Goal: Information Seeking & Learning: Learn about a topic

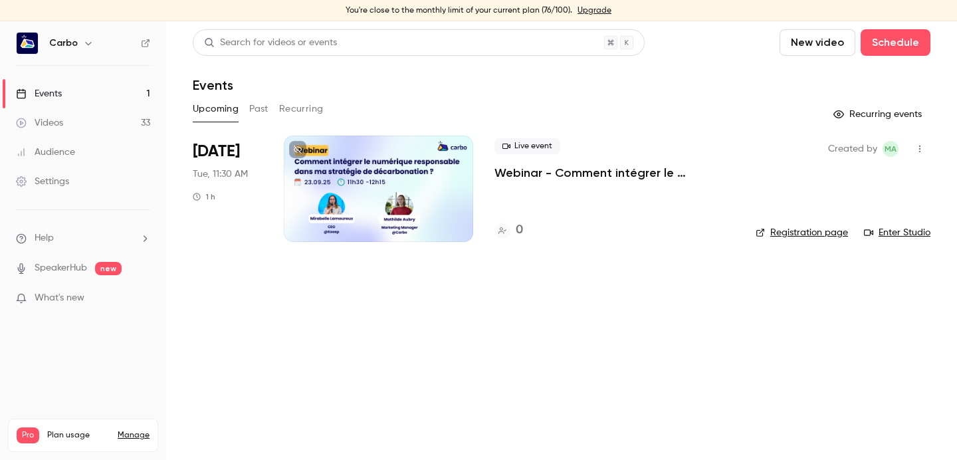
click at [268, 108] on button "Past" at bounding box center [258, 108] width 19 height 21
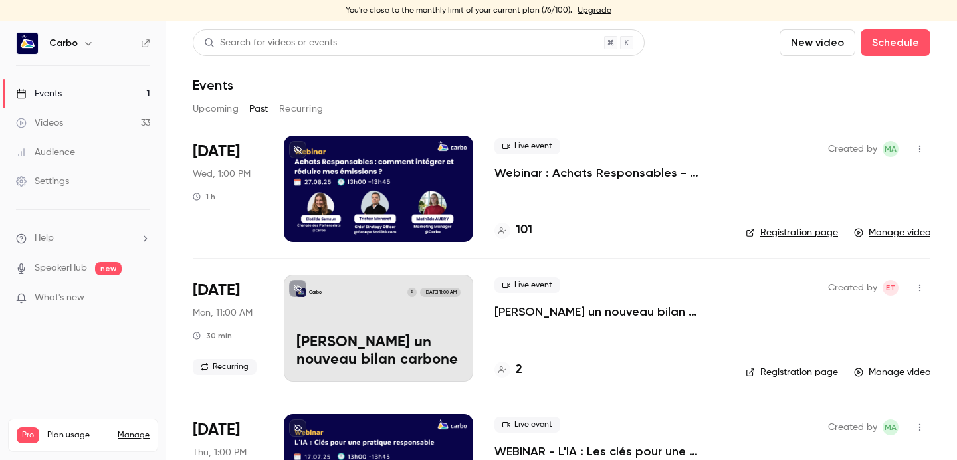
click at [400, 181] on div at bounding box center [378, 189] width 189 height 106
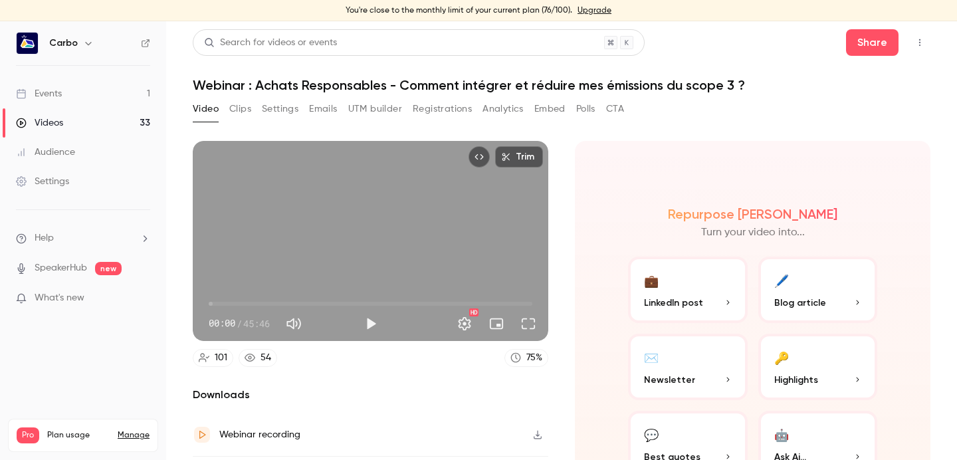
scroll to position [82, 0]
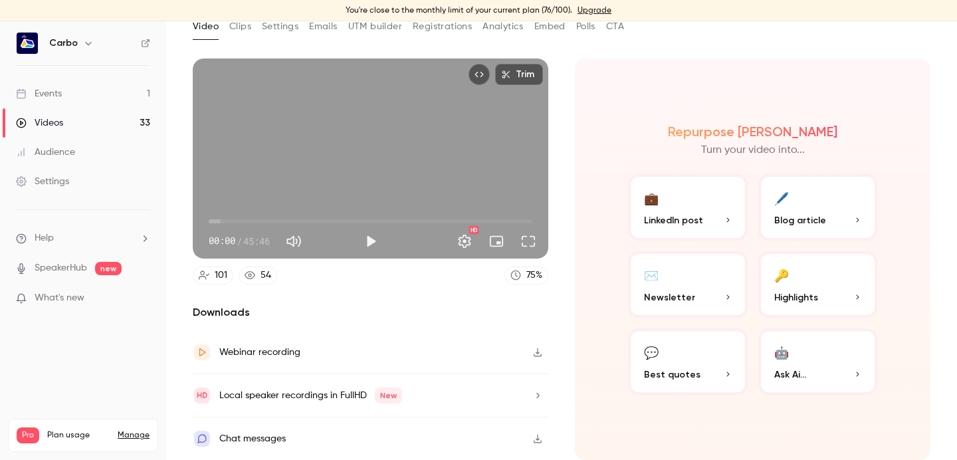
click at [786, 285] on button "🔑 Highlights" at bounding box center [819, 284] width 120 height 66
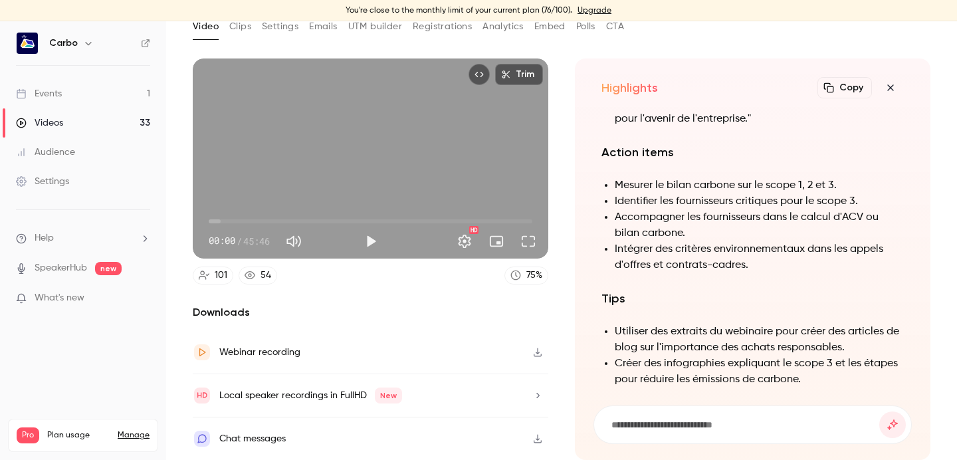
scroll to position [-100, 0]
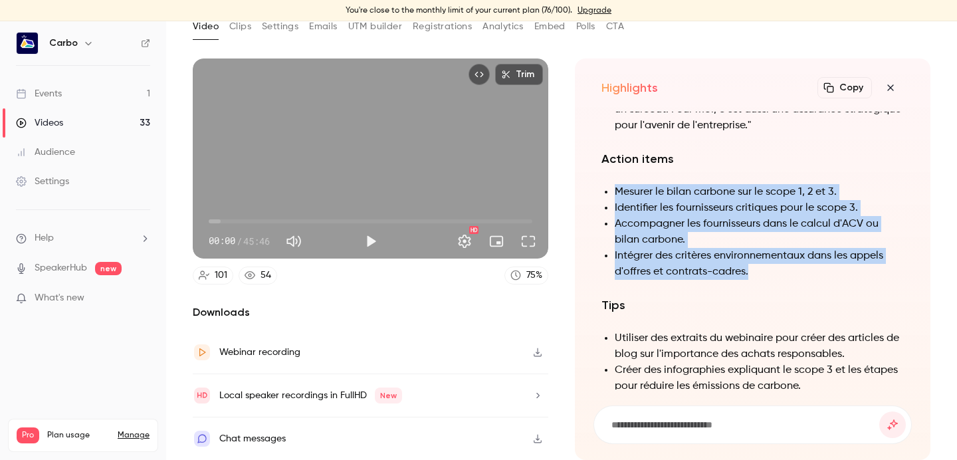
drag, startPoint x: 767, startPoint y: 250, endPoint x: 615, endPoint y: 166, distance: 173.5
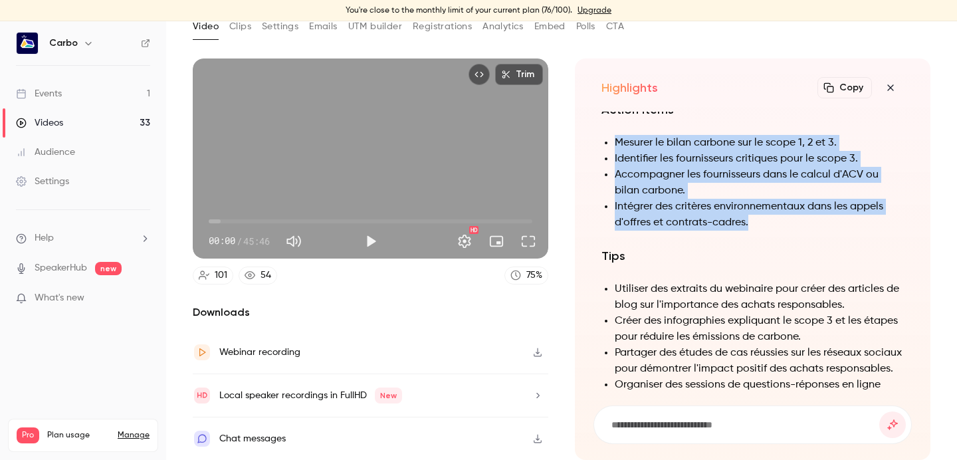
scroll to position [-49, 0]
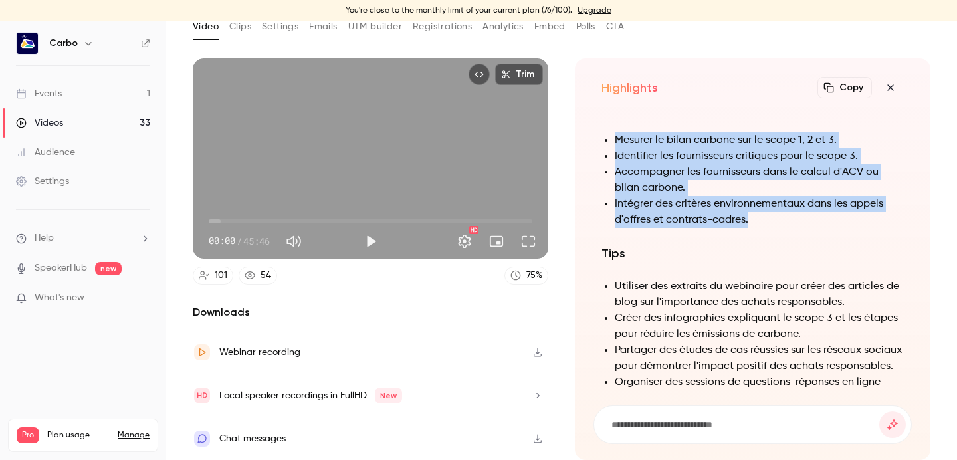
click at [893, 87] on icon "button" at bounding box center [891, 87] width 16 height 11
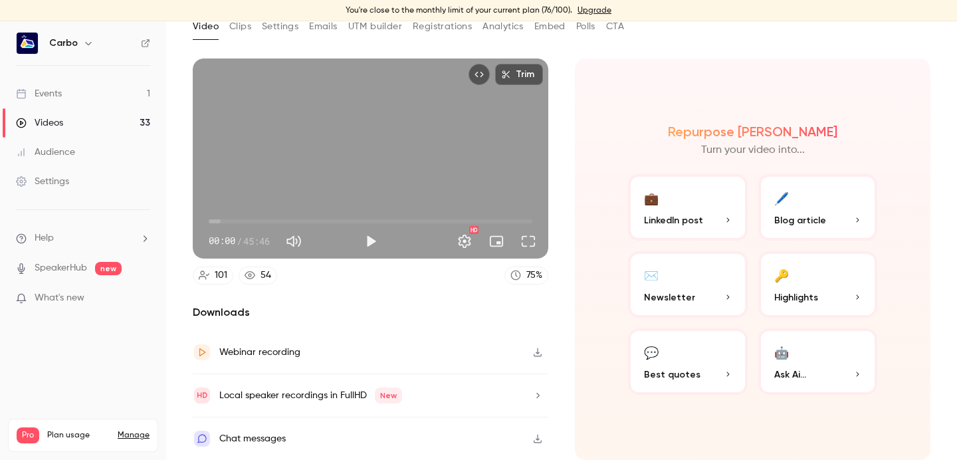
click at [699, 346] on button "💬 Best quotes" at bounding box center [688, 361] width 120 height 66
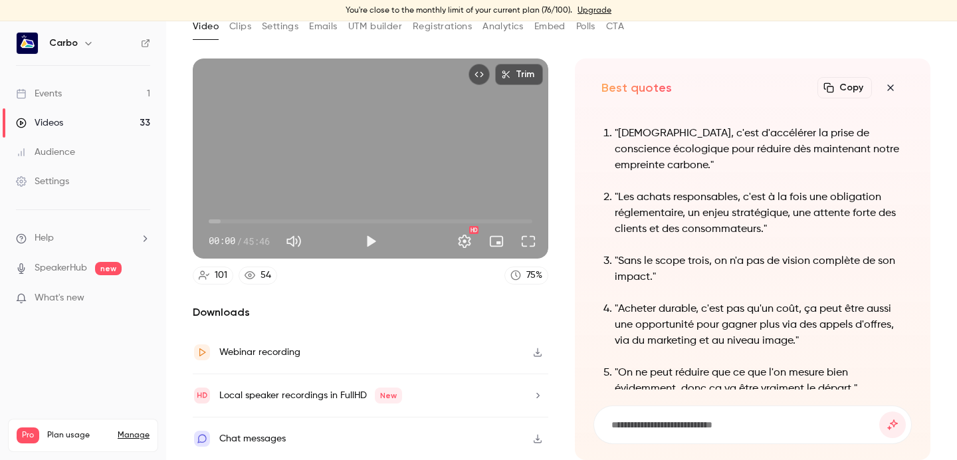
scroll to position [-140, 0]
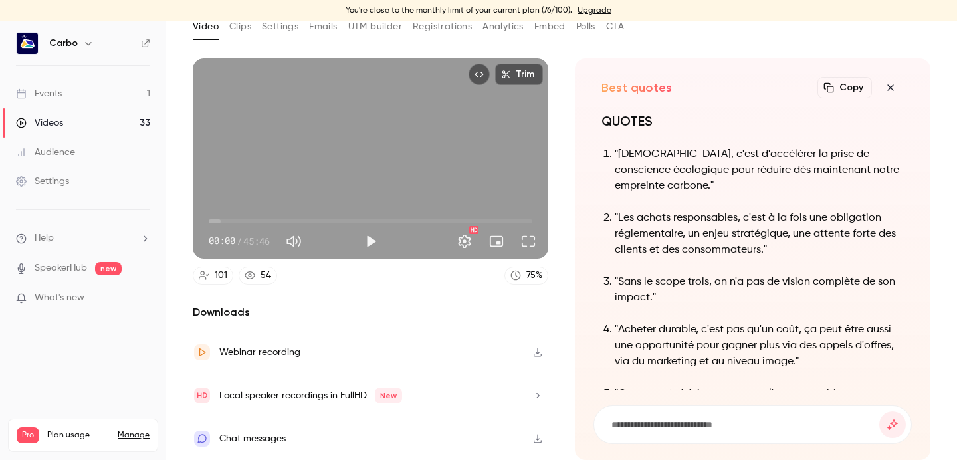
click at [896, 90] on icon "button" at bounding box center [891, 87] width 16 height 11
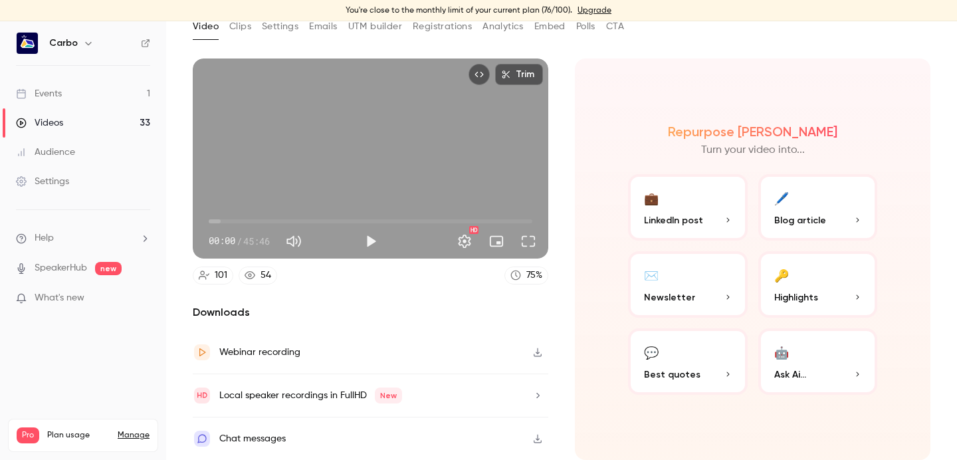
click at [802, 291] on span "Highlights" at bounding box center [796, 298] width 44 height 14
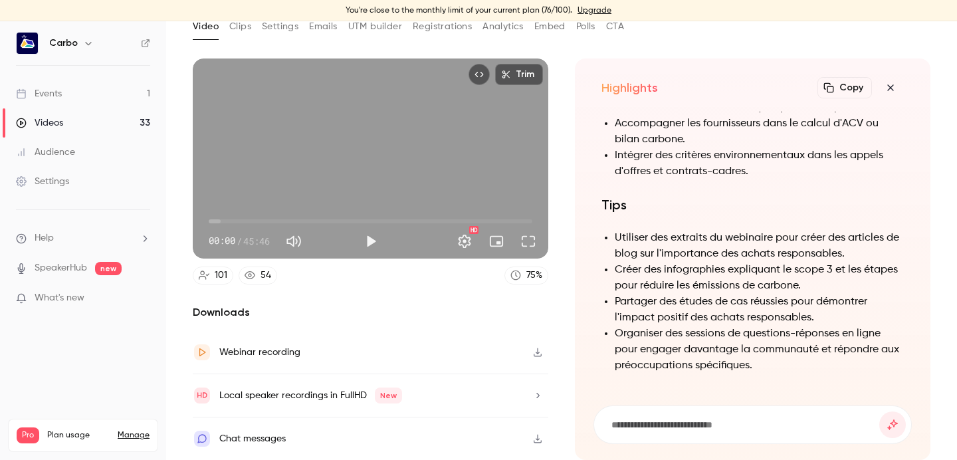
click at [560, 223] on section "Trim 00:00 00:00 / 45:46 HD 101 54 75 % Downloads Webinar recording Local speak…" at bounding box center [562, 212] width 738 height 307
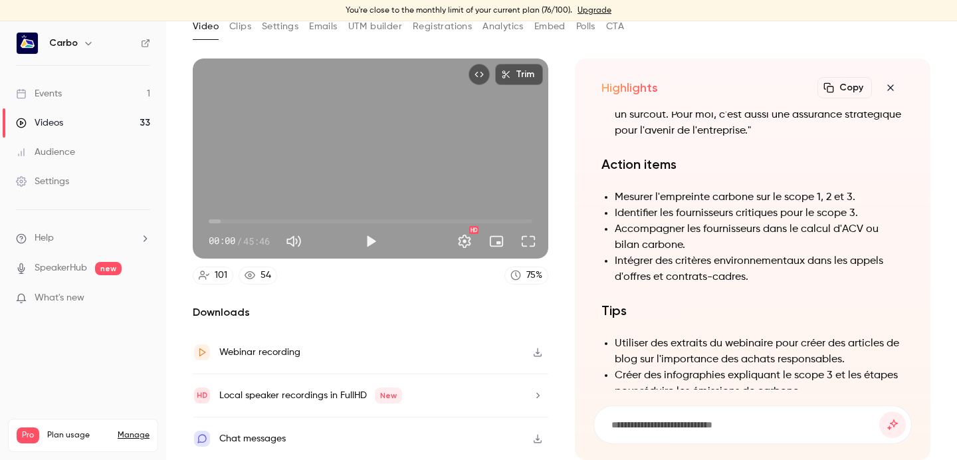
scroll to position [-103, 0]
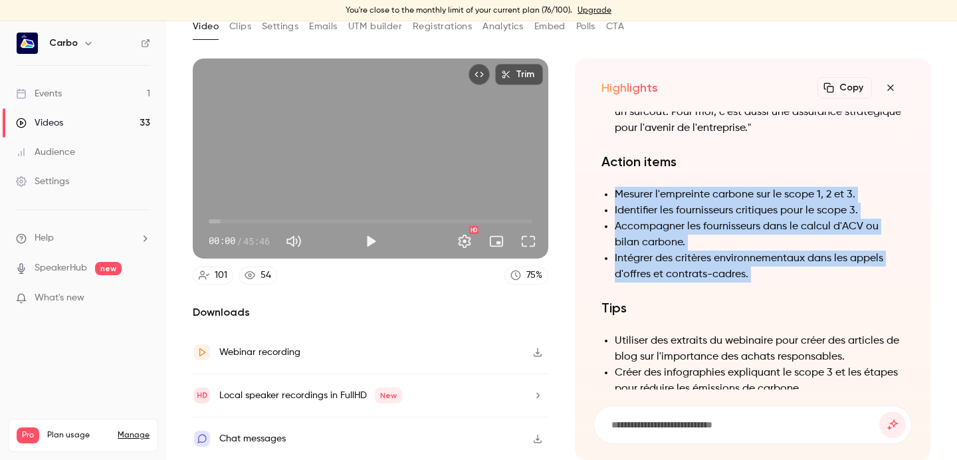
drag, startPoint x: 618, startPoint y: 195, endPoint x: 763, endPoint y: 283, distance: 170.3
copy div "Mesurer l'empreinte carbone sur le scope 1, 2 et 3. Identifier les fournisseurs…"
